Goal: Task Accomplishment & Management: Use online tool/utility

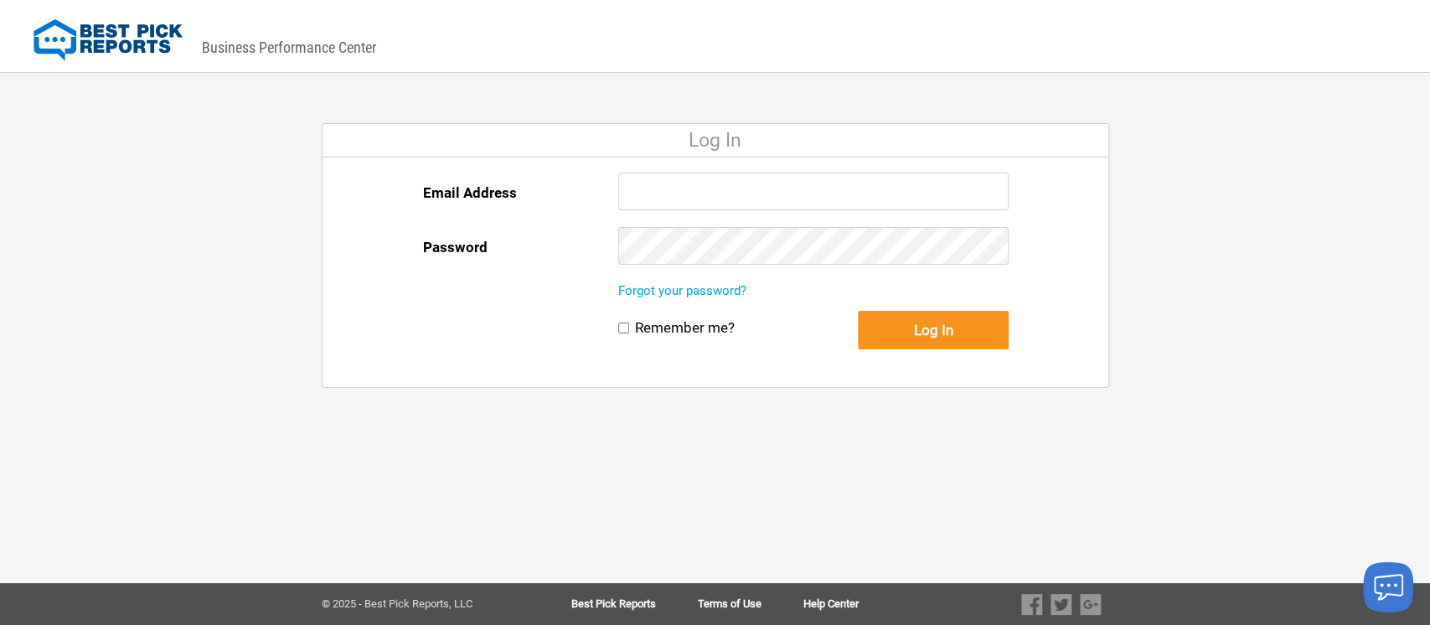
type input "llevine@bestpickreports.com"
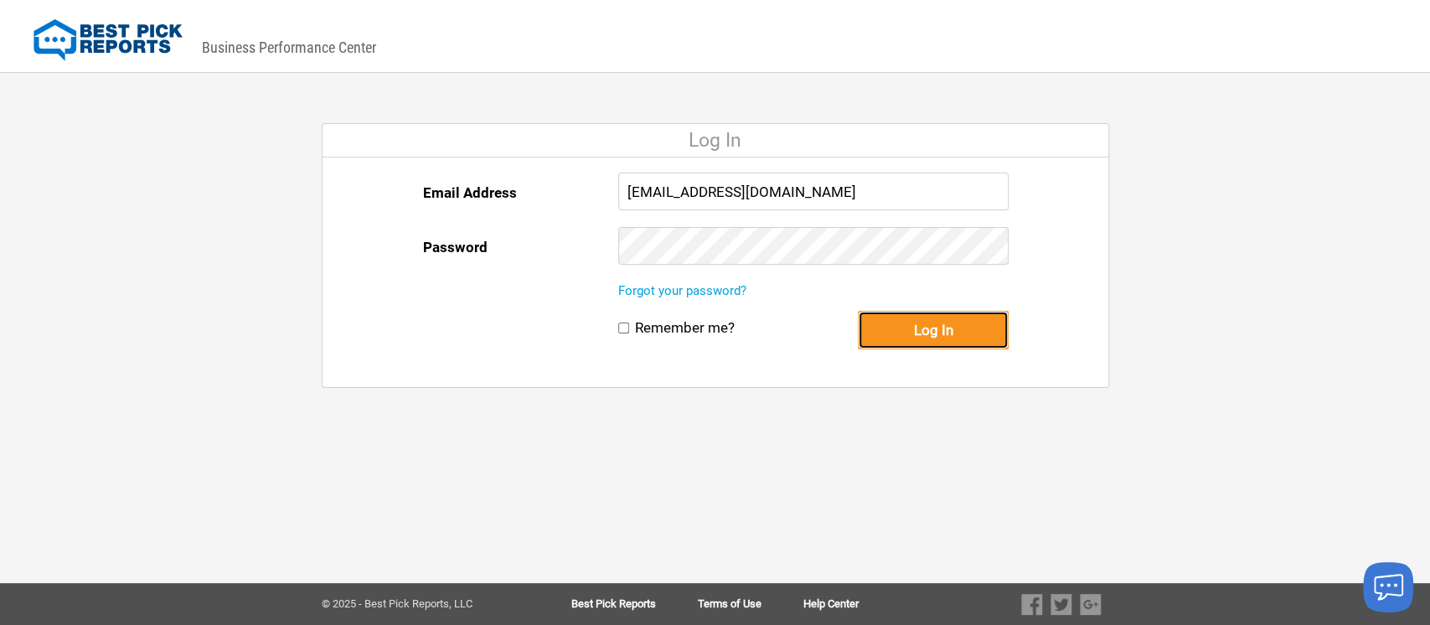
click at [948, 315] on button "Log In" at bounding box center [933, 330] width 151 height 39
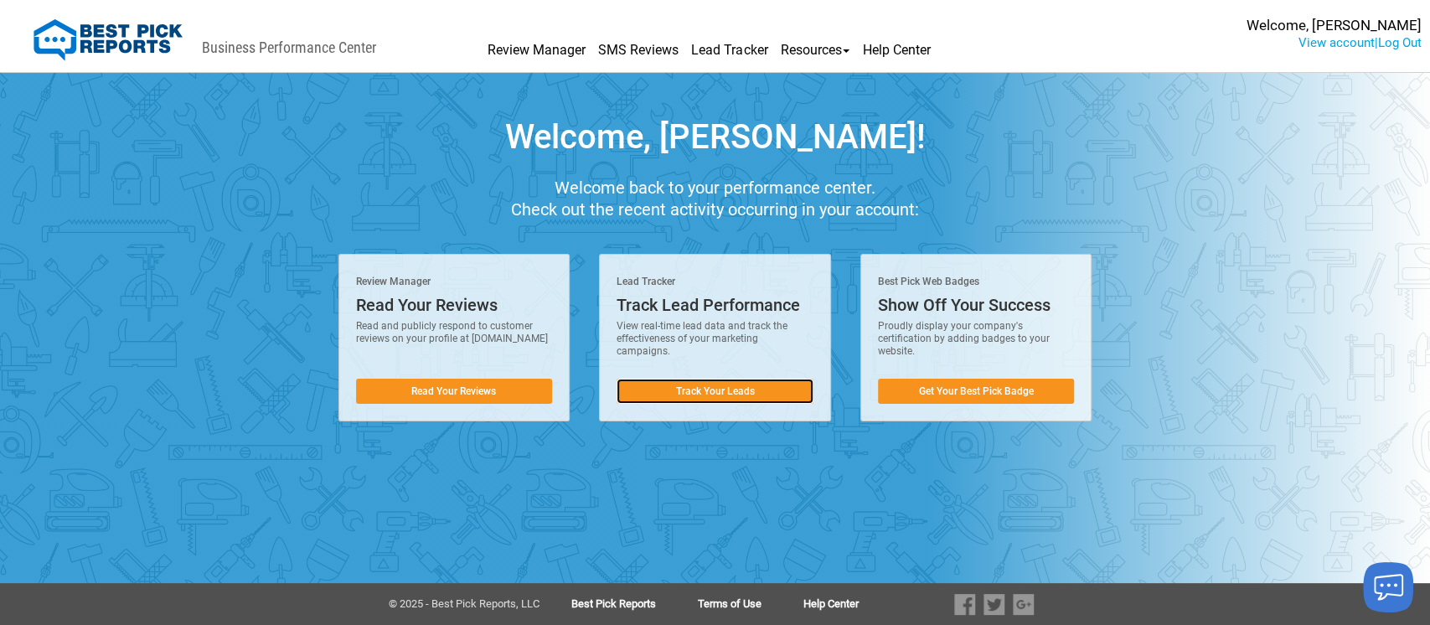
click at [719, 392] on link "Track Your Leads" at bounding box center [714, 391] width 197 height 25
click at [719, 393] on link "Track Your Leads" at bounding box center [714, 391] width 197 height 25
click at [977, 127] on h1 "Welcome, Lois Levine!" at bounding box center [715, 137] width 1430 height 37
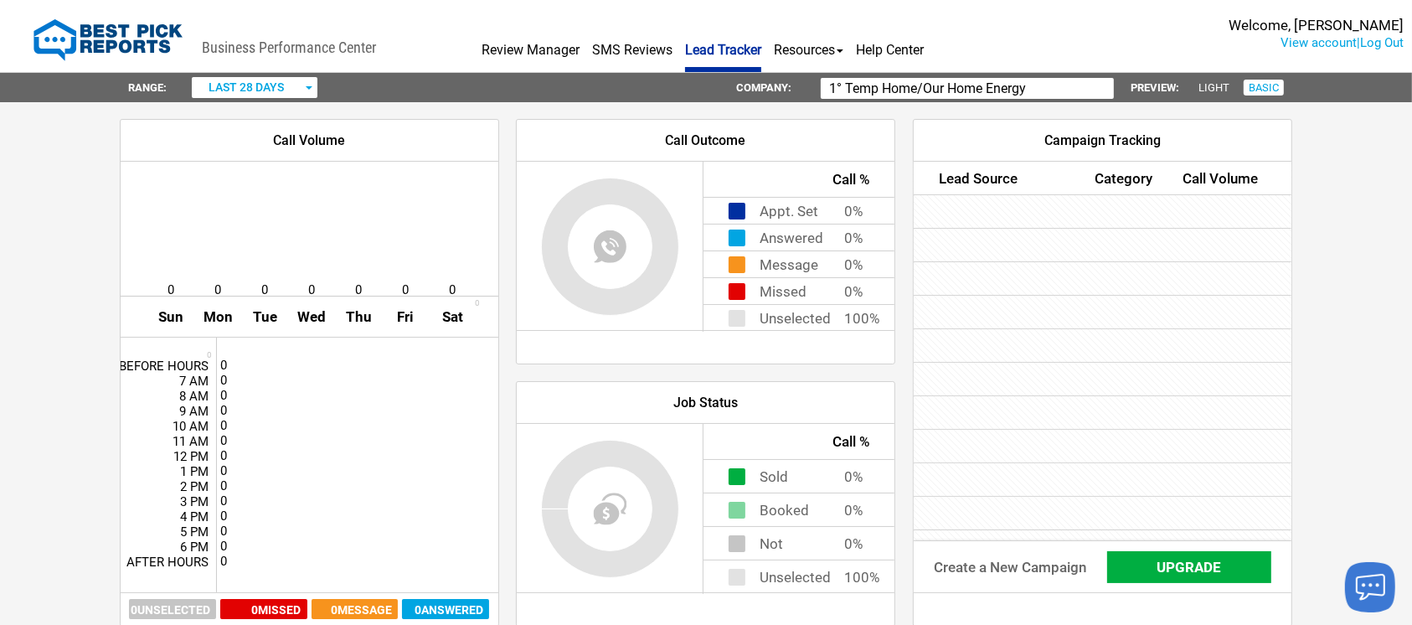
click at [1043, 90] on input "1° Temp Home/Our Home Energy" at bounding box center [967, 88] width 293 height 21
type input "1"
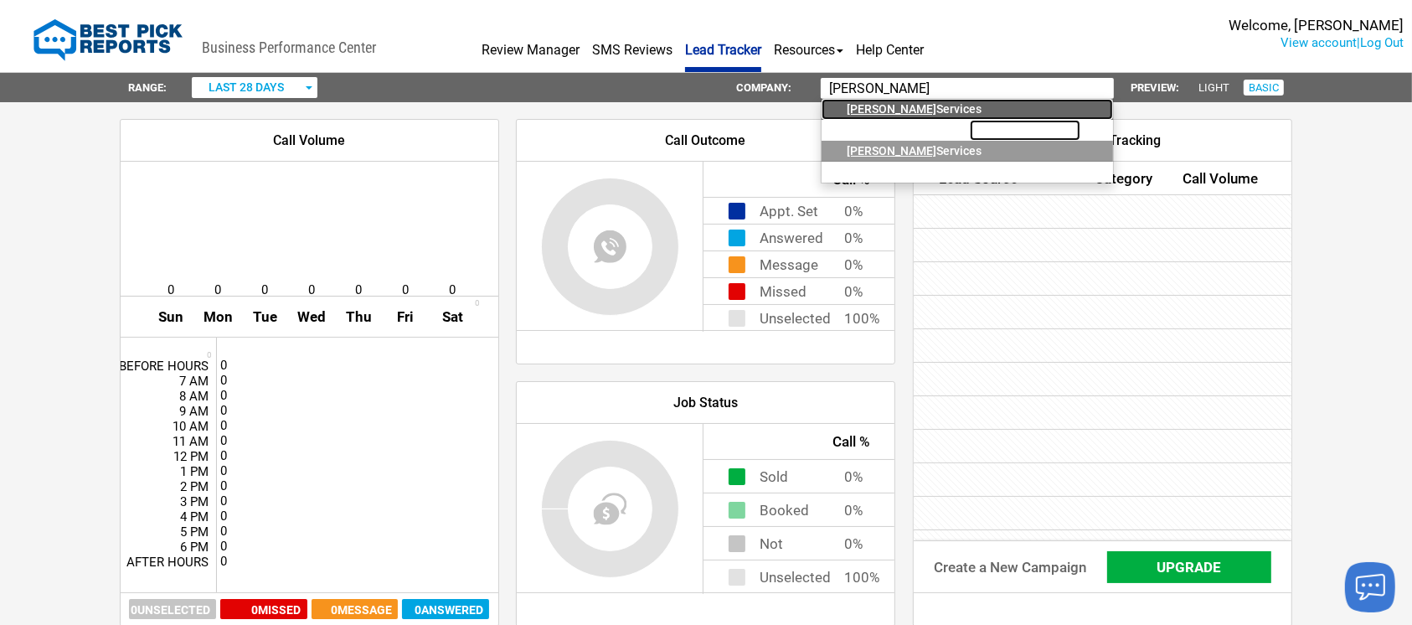
click at [906, 109] on div "[PERSON_NAME] Services" at bounding box center [920, 109] width 147 height 21
type input "[PERSON_NAME] Services"
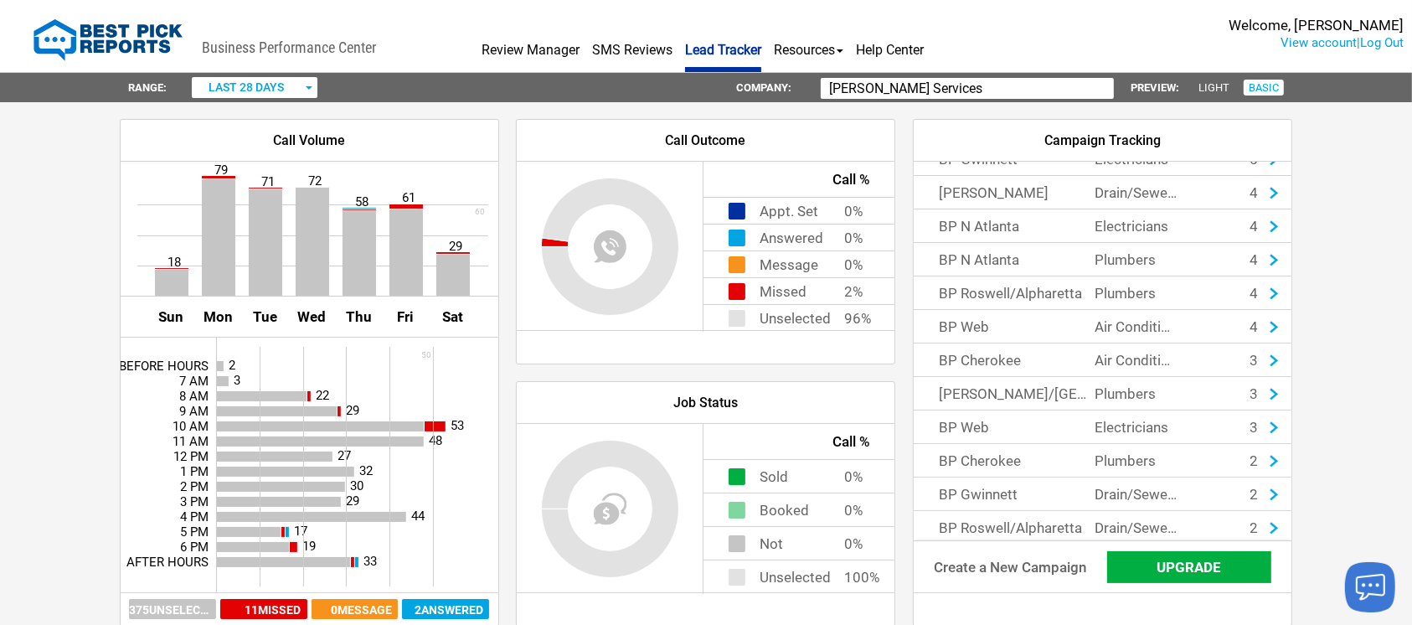
scroll to position [456, 0]
